Goal: Task Accomplishment & Management: Use online tool/utility

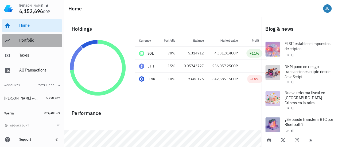
click at [35, 39] on div "Portfolio" at bounding box center [39, 40] width 41 height 5
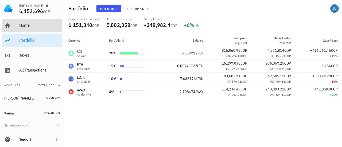
click at [34, 28] on div "Home" at bounding box center [39, 25] width 41 height 5
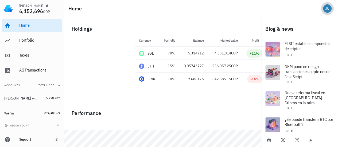
click at [325, 8] on div "avatar" at bounding box center [327, 8] width 9 height 9
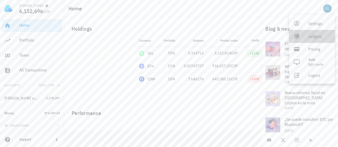
click at [314, 37] on div "Ledgers" at bounding box center [319, 36] width 22 height 11
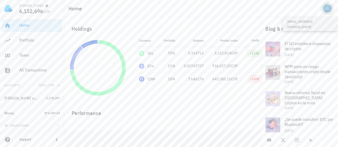
click at [326, 10] on div "avatar" at bounding box center [327, 8] width 9 height 9
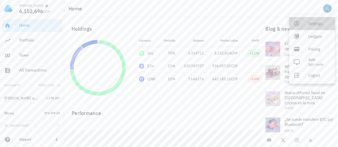
click at [317, 22] on div "Settings" at bounding box center [319, 23] width 22 height 11
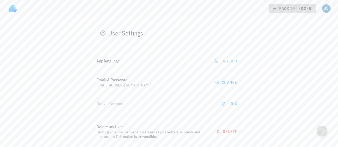
click at [270, 10] on link "back to ledger" at bounding box center [292, 9] width 47 height 10
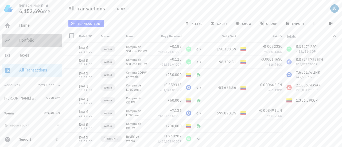
click at [25, 42] on div "Portfolio" at bounding box center [39, 40] width 41 height 5
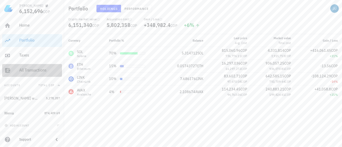
click at [35, 73] on div "All Transactions" at bounding box center [39, 70] width 41 height 12
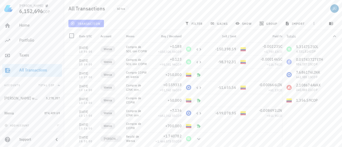
click at [97, 26] on button "transaction" at bounding box center [86, 23] width 36 height 7
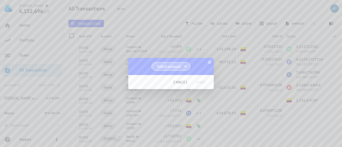
click at [184, 67] on icon at bounding box center [185, 66] width 6 height 6
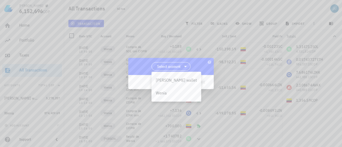
click at [221, 52] on div at bounding box center [171, 73] width 342 height 147
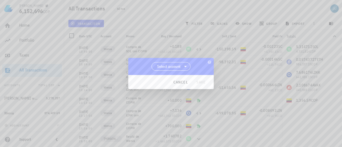
click at [335, 36] on div at bounding box center [171, 73] width 342 height 147
click at [197, 82] on div "cancel save" at bounding box center [171, 82] width 86 height 14
click at [179, 84] on span "cancel" at bounding box center [180, 82] width 15 height 5
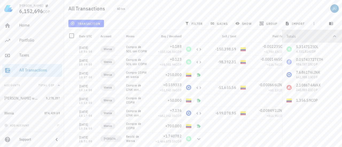
click at [334, 37] on icon "button" at bounding box center [334, 36] width 6 height 6
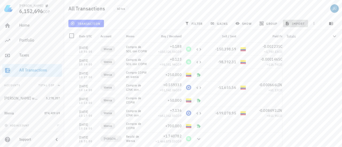
click at [301, 26] on button "import" at bounding box center [295, 23] width 25 height 7
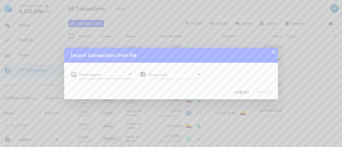
click at [127, 75] on icon at bounding box center [130, 74] width 6 height 6
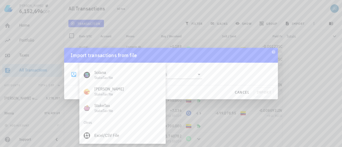
scroll to position [223, 0]
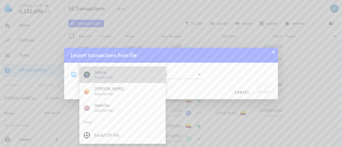
click at [102, 77] on div "StakeTax file" at bounding box center [127, 77] width 67 height 5
type input "Solana"
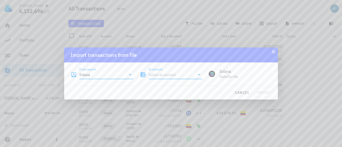
click at [185, 76] on input "To account" at bounding box center [172, 75] width 46 height 9
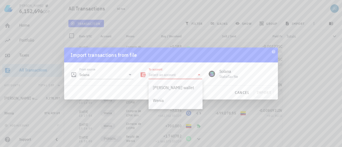
click at [257, 77] on div "StakeTax file" at bounding box center [245, 77] width 52 height 5
